Goal: Navigation & Orientation: Find specific page/section

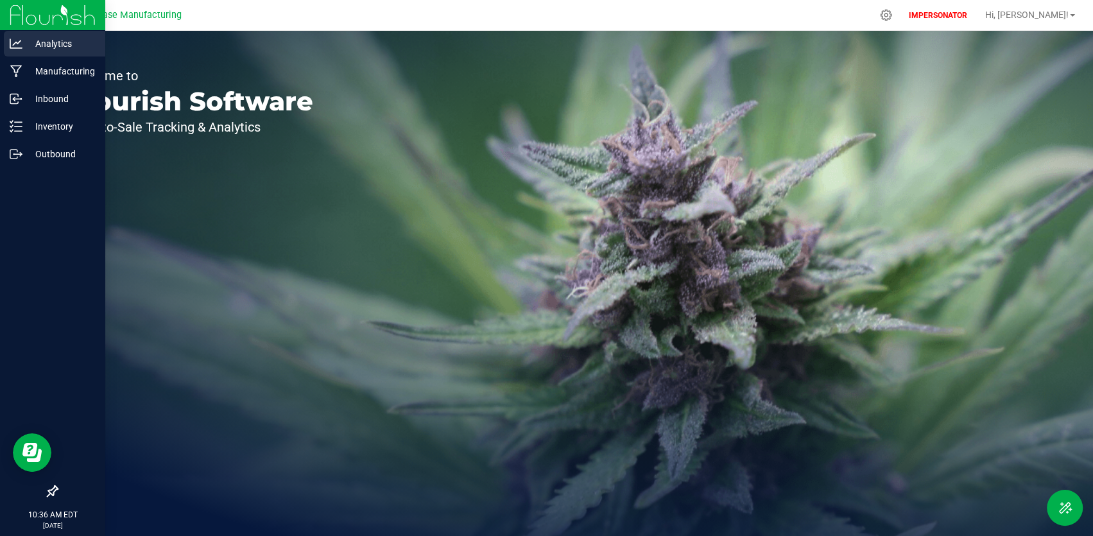
click at [30, 49] on p "Analytics" at bounding box center [60, 43] width 77 height 15
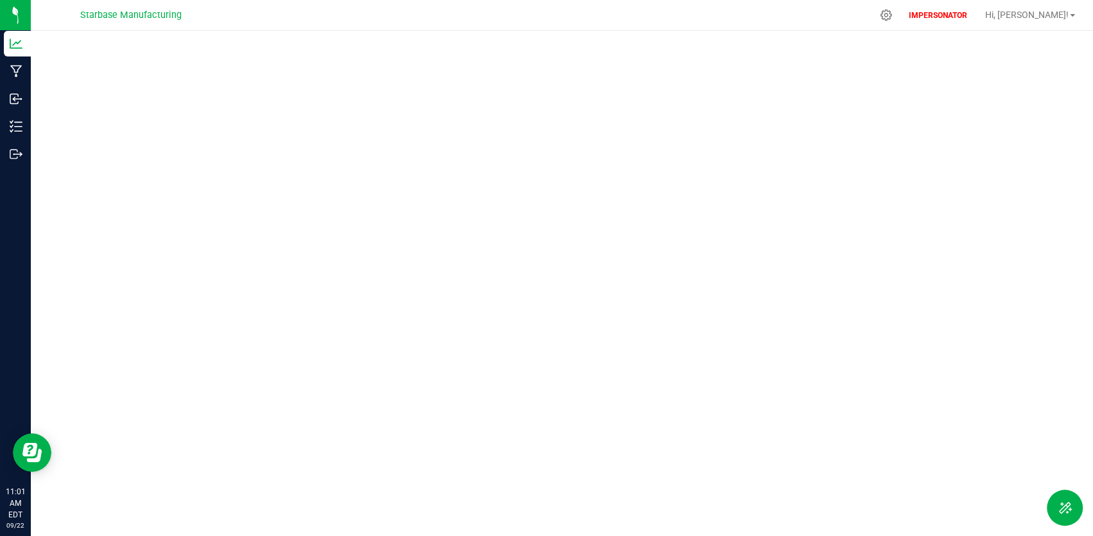
click at [831, 533] on div at bounding box center [562, 283] width 1062 height 505
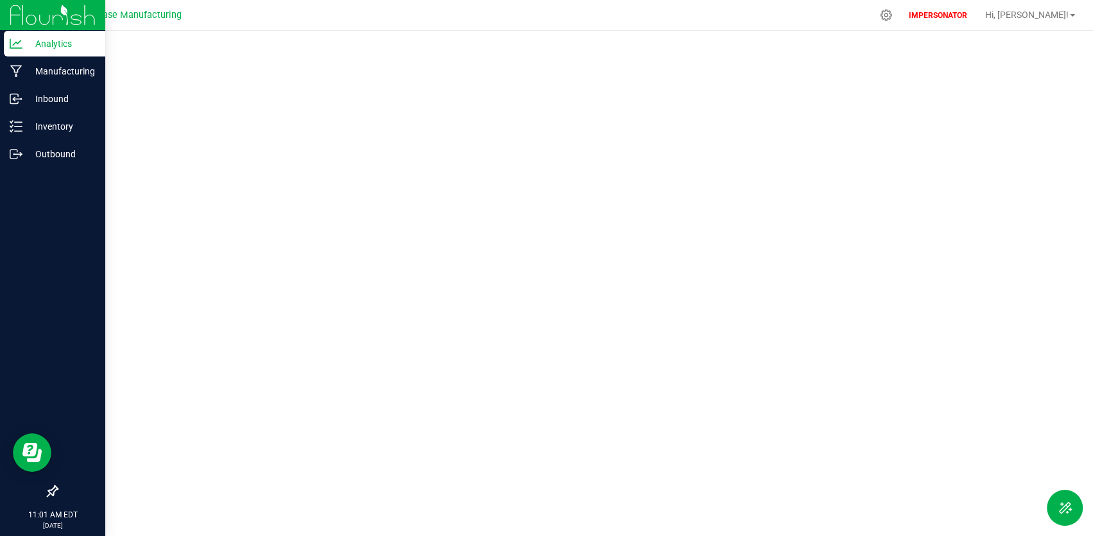
click at [22, 49] on p "Analytics" at bounding box center [60, 43] width 77 height 15
click at [22, 69] on p "Manufacturing" at bounding box center [60, 71] width 77 height 15
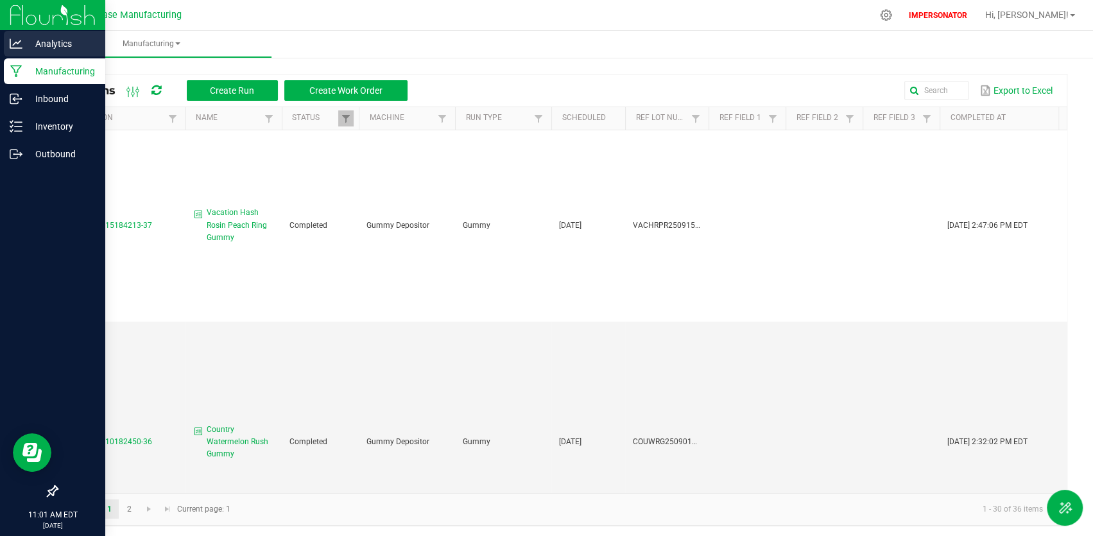
click at [17, 42] on icon at bounding box center [16, 43] width 13 height 13
